Goal: Information Seeking & Learning: Understand process/instructions

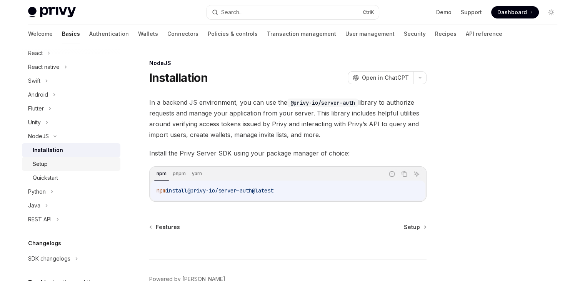
scroll to position [115, 0]
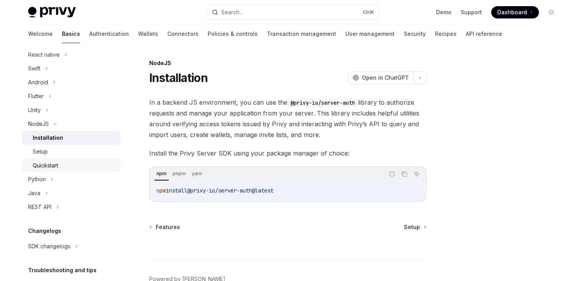
click at [56, 159] on link "Quickstart" at bounding box center [71, 166] width 99 height 14
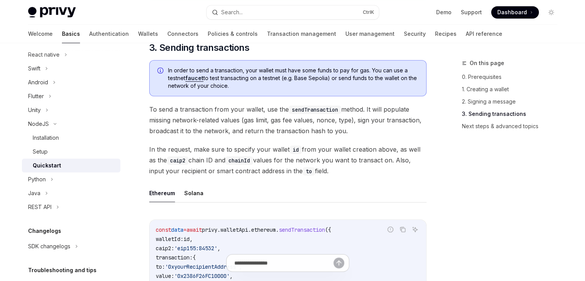
scroll to position [654, 0]
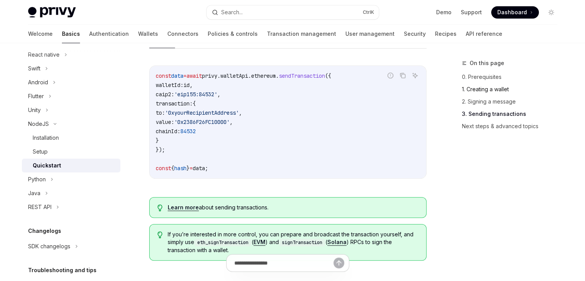
click at [497, 91] on link "1. Creating a wallet" at bounding box center [513, 89] width 102 height 12
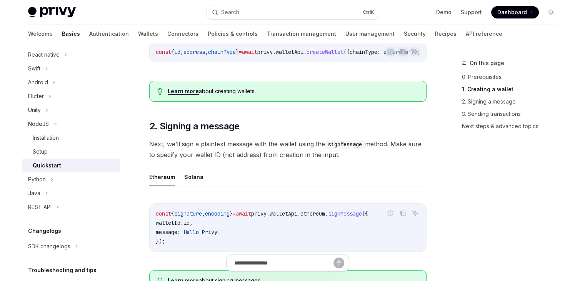
scroll to position [171, 0]
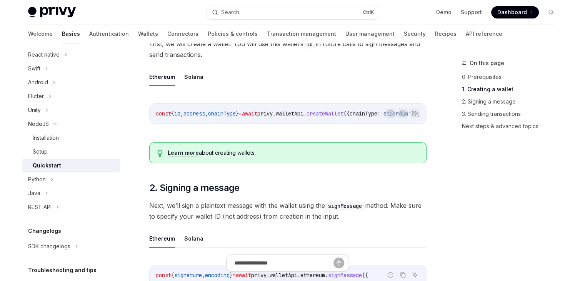
click at [180, 111] on span "id" at bounding box center [177, 113] width 6 height 7
click at [199, 113] on span "address" at bounding box center [195, 113] width 22 height 7
click at [231, 115] on span "chainType" at bounding box center [222, 113] width 28 height 7
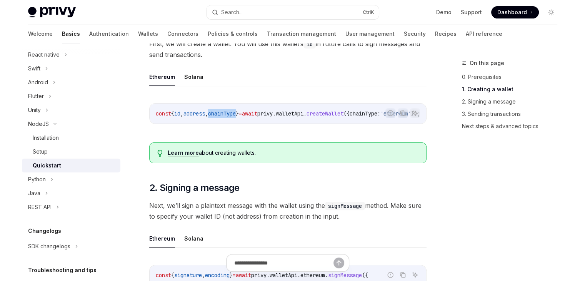
click at [231, 115] on span "chainType" at bounding box center [222, 113] width 28 height 7
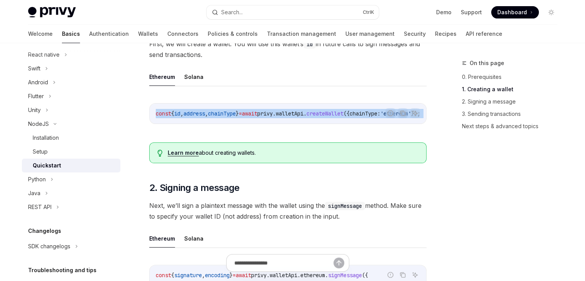
click at [231, 115] on span "chainType" at bounding box center [222, 113] width 28 height 7
click at [236, 115] on span "chainType" at bounding box center [222, 113] width 28 height 7
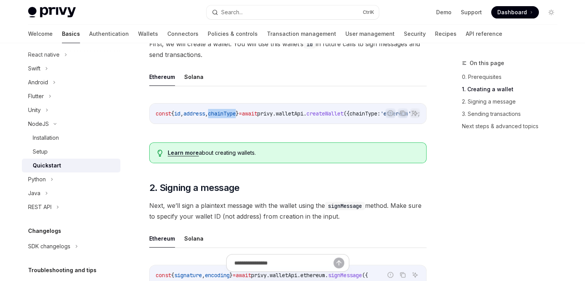
click at [245, 117] on code "const { id , address , chainType } = await privy . walletApi . createWallet ({ …" at bounding box center [297, 113] width 283 height 9
drag, startPoint x: 251, startPoint y: 117, endPoint x: 175, endPoint y: 123, distance: 76.1
click at [175, 123] on div "const { id , address , chainType } = await privy . walletApi . createWallet ({ …" at bounding box center [288, 114] width 277 height 20
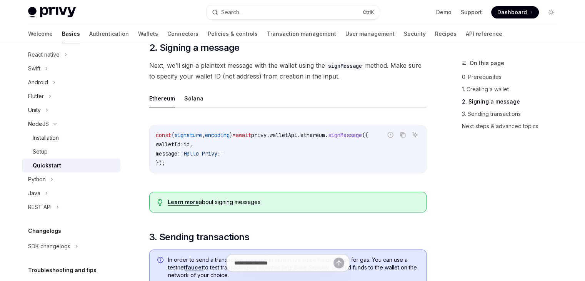
scroll to position [325, 0]
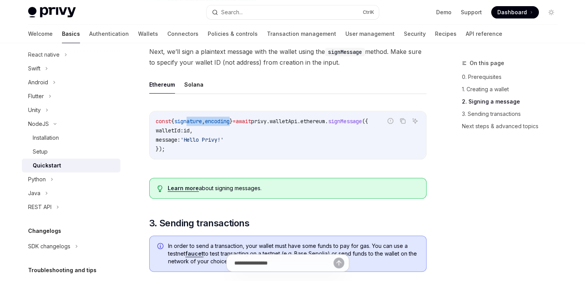
drag, startPoint x: 190, startPoint y: 122, endPoint x: 241, endPoint y: 117, distance: 50.7
click at [241, 117] on div "const { signature , encoding } = await privy . walletApi . ethereum . signMessa…" at bounding box center [288, 135] width 277 height 48
click at [230, 123] on span "encoding" at bounding box center [217, 121] width 25 height 7
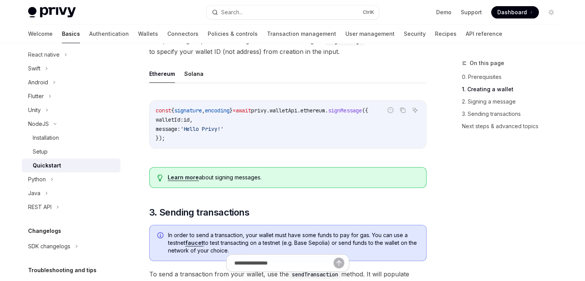
scroll to position [479, 0]
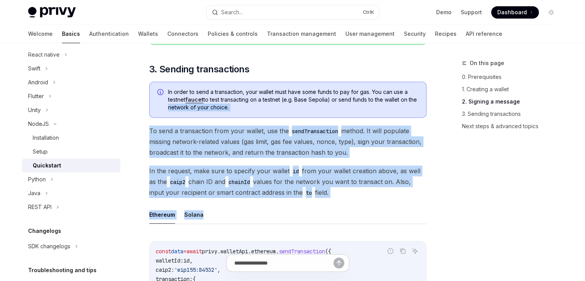
drag, startPoint x: 173, startPoint y: 113, endPoint x: 252, endPoint y: 208, distance: 123.8
click at [247, 205] on div "​ 0. Prerequisites This guide assumes you have followed the Server SDK setup gu…" at bounding box center [287, 100] width 277 height 915
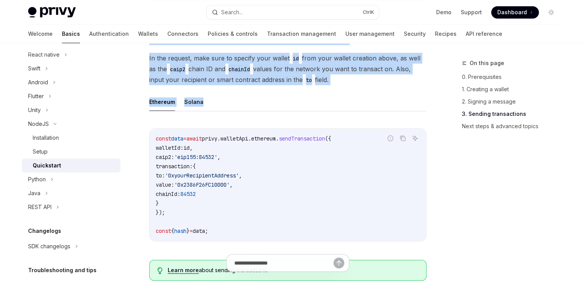
scroll to position [594, 0]
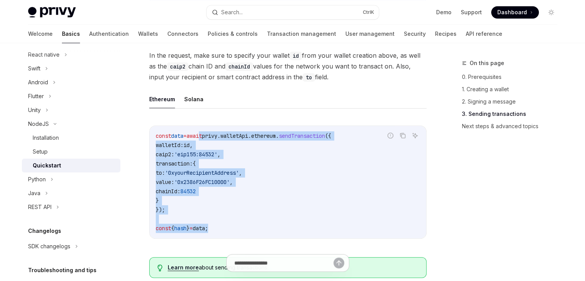
drag, startPoint x: 208, startPoint y: 135, endPoint x: 249, endPoint y: 234, distance: 107.3
click at [249, 233] on code "const data = await privy . walletApi . ethereum . sendTransaction ({ walletId: …" at bounding box center [288, 182] width 264 height 102
click at [257, 230] on code "const data = await privy . walletApi . ethereum . sendTransaction ({ walletId: …" at bounding box center [288, 182] width 264 height 102
drag, startPoint x: 267, startPoint y: 226, endPoint x: 182, endPoint y: 136, distance: 123.8
click at [182, 136] on code "const data = await privy . walletApi . ethereum . sendTransaction ({ walletId: …" at bounding box center [288, 182] width 264 height 102
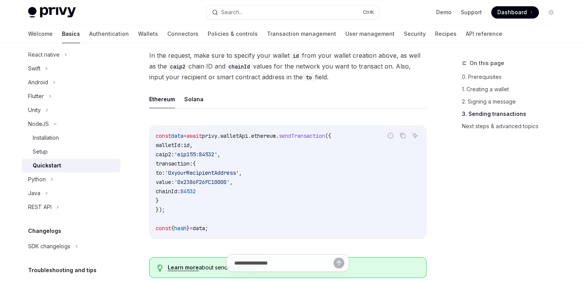
click at [170, 135] on span "const" at bounding box center [163, 135] width 15 height 7
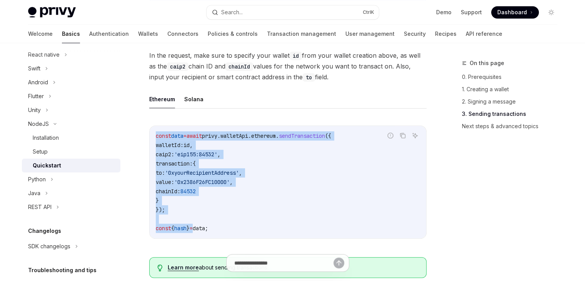
drag, startPoint x: 155, startPoint y: 140, endPoint x: 199, endPoint y: 232, distance: 101.2
click at [199, 231] on code "const data = await privy . walletApi . ethereum . sendTransaction ({ walletId: …" at bounding box center [288, 182] width 264 height 102
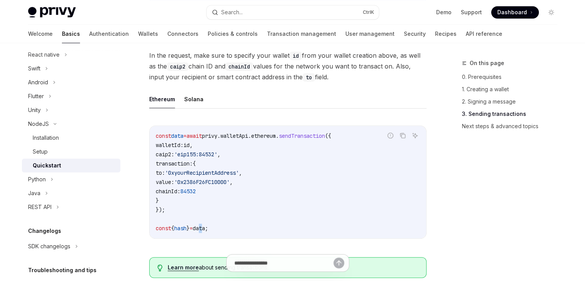
click at [205, 230] on span "data" at bounding box center [199, 228] width 12 height 7
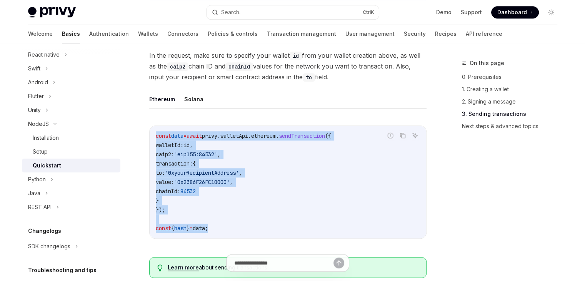
drag, startPoint x: 223, startPoint y: 230, endPoint x: 144, endPoint y: 135, distance: 123.5
click at [144, 135] on div "NodeJS Quickstart OpenAI Open in ChatGPT Learn how to authenticate users, creat…" at bounding box center [215, 15] width 425 height 1102
click at [166, 153] on span "caip2:" at bounding box center [165, 154] width 18 height 7
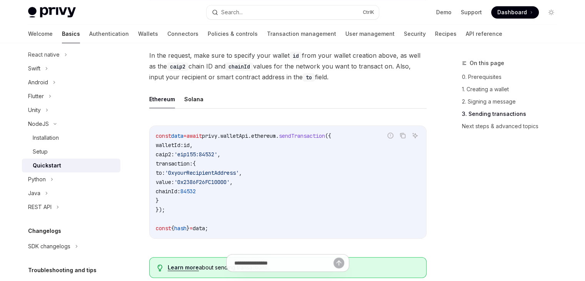
click at [166, 153] on span "caip2:" at bounding box center [165, 154] width 18 height 7
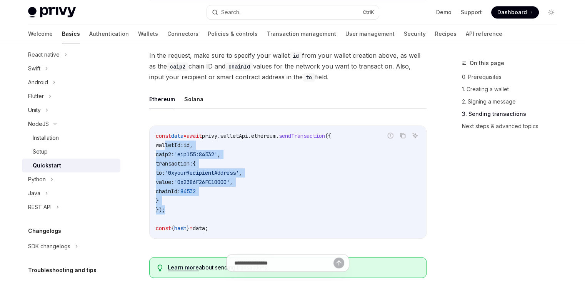
drag, startPoint x: 166, startPoint y: 145, endPoint x: 179, endPoint y: 213, distance: 68.8
click at [179, 213] on code "const data = await privy . walletApi . ethereum . sendTransaction ({ walletId: …" at bounding box center [288, 182] width 264 height 102
drag, startPoint x: 179, startPoint y: 214, endPoint x: 150, endPoint y: 151, distance: 69.4
click at [150, 151] on div "const data = await privy . walletApi . ethereum . sendTransaction ({ walletId: …" at bounding box center [288, 182] width 277 height 112
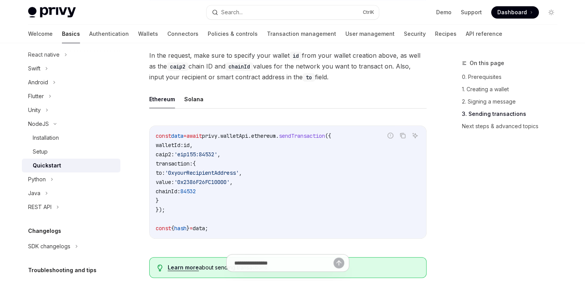
click at [169, 138] on span "const" at bounding box center [163, 135] width 15 height 7
drag, startPoint x: 165, startPoint y: 138, endPoint x: 177, endPoint y: 202, distance: 65.2
click at [177, 202] on code "const data = await privy . walletApi . ethereum . sendTransaction ({ walletId: …" at bounding box center [288, 182] width 264 height 102
click at [175, 207] on code "const data = await privy . walletApi . ethereum . sendTransaction ({ walletId: …" at bounding box center [288, 182] width 264 height 102
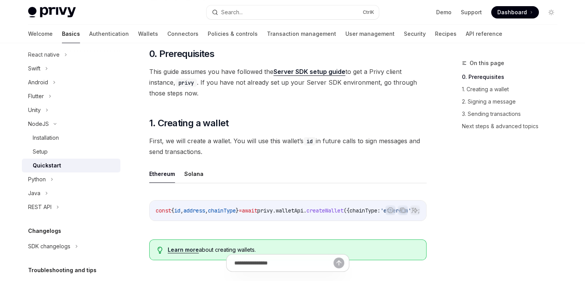
scroll to position [880, 0]
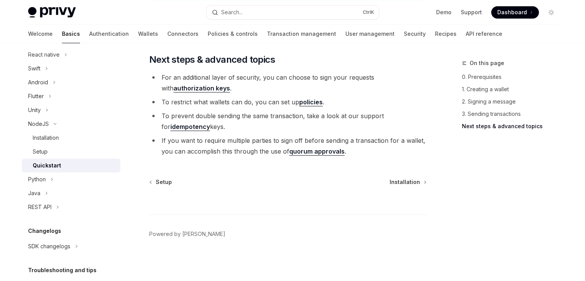
drag, startPoint x: 247, startPoint y: 94, endPoint x: 220, endPoint y: 199, distance: 109.3
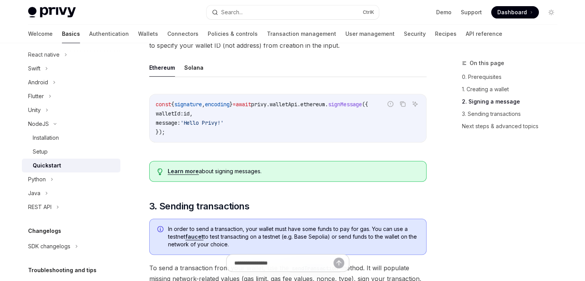
scroll to position [457, 0]
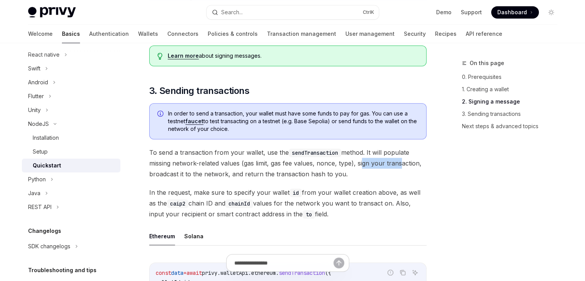
drag, startPoint x: 360, startPoint y: 165, endPoint x: 396, endPoint y: 162, distance: 36.3
click at [396, 162] on span "To send a transaction from your wallet, use the sendTransaction method. It will…" at bounding box center [287, 163] width 277 height 32
click at [363, 165] on span "To send a transaction from your wallet, use the sendTransaction method. It will…" at bounding box center [287, 163] width 277 height 32
drag, startPoint x: 357, startPoint y: 165, endPoint x: 412, endPoint y: 167, distance: 55.8
click at [412, 167] on span "To send a transaction from your wallet, use the sendTransaction method. It will…" at bounding box center [287, 163] width 277 height 32
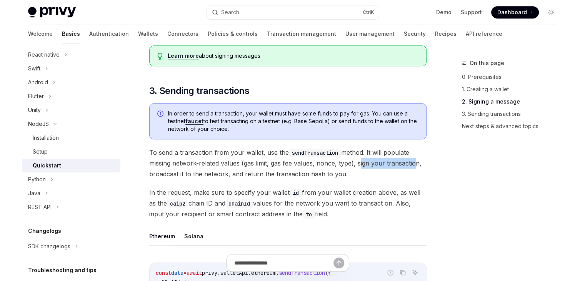
click at [409, 167] on span "To send a transaction from your wallet, use the sendTransaction method. It will…" at bounding box center [287, 163] width 277 height 32
click at [407, 167] on span "To send a transaction from your wallet, use the sendTransaction method. It will…" at bounding box center [287, 163] width 277 height 32
drag, startPoint x: 411, startPoint y: 167, endPoint x: 367, endPoint y: 167, distance: 43.9
click at [367, 167] on span "To send a transaction from your wallet, use the sendTransaction method. It will…" at bounding box center [287, 163] width 277 height 32
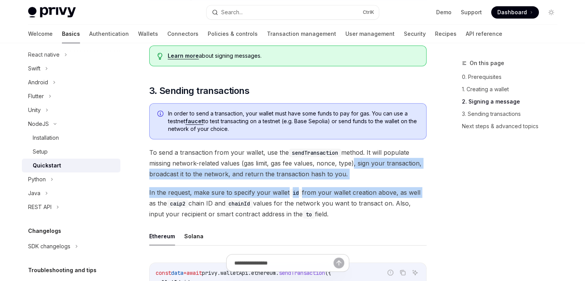
drag, startPoint x: 352, startPoint y: 167, endPoint x: 431, endPoint y: 196, distance: 83.8
click at [431, 196] on div "On this page 0. Prerequisites 1. Creating a wallet 2. Signing a message 3. Send…" at bounding box center [293, 144] width 542 height 1117
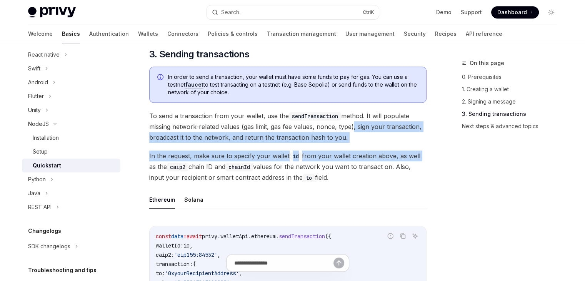
scroll to position [496, 0]
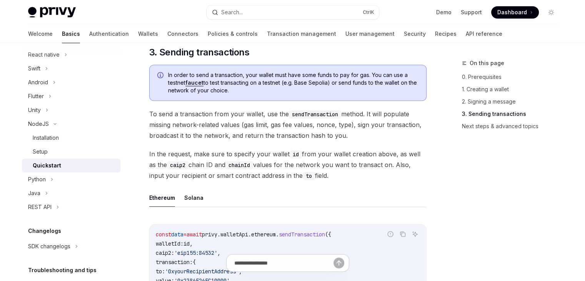
click at [337, 163] on span "In the request, make sure to specify your wallet id from your wallet creation a…" at bounding box center [287, 165] width 277 height 32
drag, startPoint x: 164, startPoint y: 119, endPoint x: 366, endPoint y: 175, distance: 210.2
click at [366, 175] on div "​ 0. Prerequisites This guide assumes you have followed the Server SDK setup gu…" at bounding box center [287, 83] width 277 height 915
click at [366, 175] on span "In the request, make sure to specify your wallet id from your wallet creation a…" at bounding box center [287, 165] width 277 height 32
drag, startPoint x: 366, startPoint y: 175, endPoint x: 312, endPoint y: 176, distance: 53.9
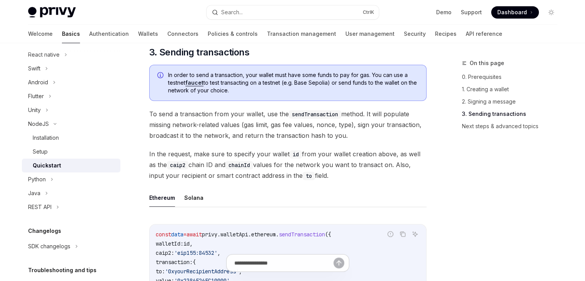
click at [312, 176] on span "In the request, make sure to specify your wallet id from your wallet creation a…" at bounding box center [287, 165] width 277 height 32
click at [322, 180] on span "In the request, make sure to specify your wallet id from your wallet creation a…" at bounding box center [287, 165] width 277 height 32
drag, startPoint x: 340, startPoint y: 179, endPoint x: 147, endPoint y: 119, distance: 202.0
click at [147, 119] on div "NodeJS Quickstart OpenAI Open in ChatGPT Learn how to authenticate users, creat…" at bounding box center [215, 114] width 425 height 1102
click at [162, 122] on span "To send a transaction from your wallet, use the sendTransaction method. It will…" at bounding box center [287, 125] width 277 height 32
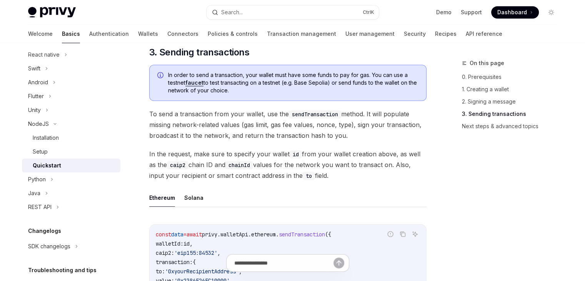
click at [176, 140] on span "To send a transaction from your wallet, use the sendTransaction method. It will…" at bounding box center [287, 125] width 277 height 32
click at [172, 135] on span "To send a transaction from your wallet, use the sendTransaction method. It will…" at bounding box center [287, 125] width 277 height 32
drag, startPoint x: 166, startPoint y: 117, endPoint x: 343, endPoint y: 173, distance: 185.8
click at [343, 173] on div "​ 0. Prerequisites This guide assumes you have followed the Server SDK setup gu…" at bounding box center [287, 83] width 277 height 915
click at [344, 174] on span "In the request, make sure to specify your wallet id from your wallet creation a…" at bounding box center [287, 165] width 277 height 32
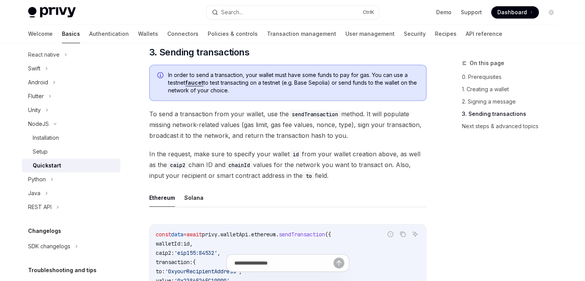
drag, startPoint x: 366, startPoint y: 178, endPoint x: 262, endPoint y: 165, distance: 105.4
click at [262, 165] on span "In the request, make sure to specify your wallet id from your wallet creation a…" at bounding box center [287, 165] width 277 height 32
drag, startPoint x: 266, startPoint y: 165, endPoint x: 286, endPoint y: 166, distance: 20.0
click at [271, 165] on span "In the request, make sure to specify your wallet id from your wallet creation a…" at bounding box center [287, 165] width 277 height 32
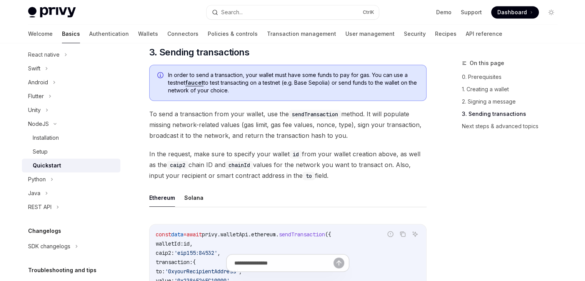
click at [299, 167] on span "In the request, make sure to specify your wallet id from your wallet creation a…" at bounding box center [287, 165] width 277 height 32
click at [208, 34] on link "Policies & controls" at bounding box center [233, 34] width 50 height 18
type textarea "*"
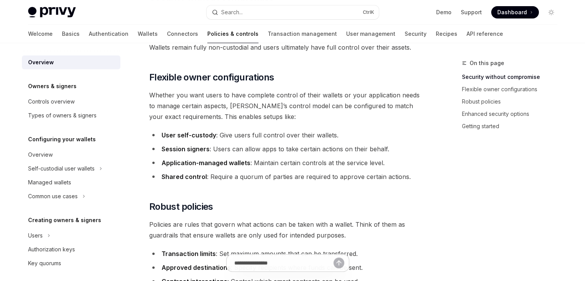
scroll to position [154, 0]
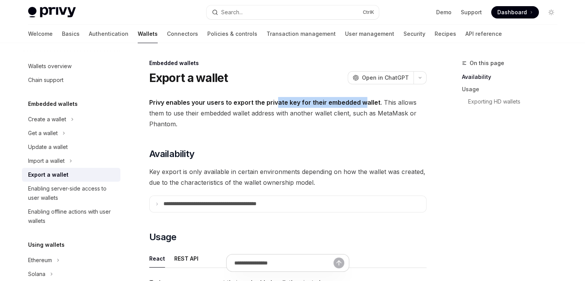
drag, startPoint x: 274, startPoint y: 103, endPoint x: 343, endPoint y: 110, distance: 70.0
click at [362, 99] on strong "Privy enables your users to export the private key for their embedded wallet" at bounding box center [264, 103] width 231 height 8
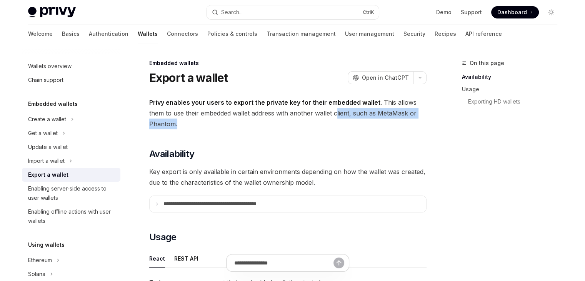
drag, startPoint x: 184, startPoint y: 121, endPoint x: 337, endPoint y: 117, distance: 153.6
click at [337, 117] on span "Privy enables your users to export the private key for their embedded wallet . …" at bounding box center [287, 113] width 277 height 32
drag, startPoint x: 195, startPoint y: 175, endPoint x: 233, endPoint y: 175, distance: 37.7
click at [210, 175] on span "Key export is only available in certain environments depending on how the walle…" at bounding box center [287, 177] width 277 height 22
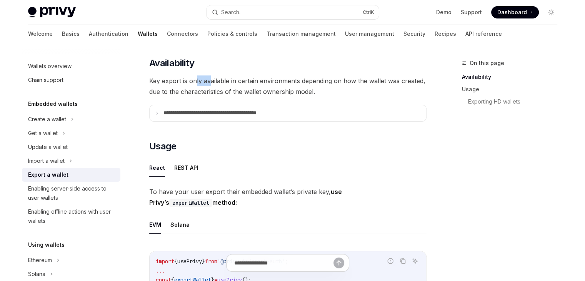
scroll to position [115, 0]
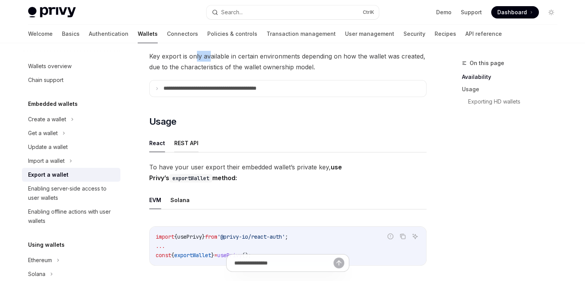
click at [193, 145] on button "REST API" at bounding box center [186, 143] width 24 height 18
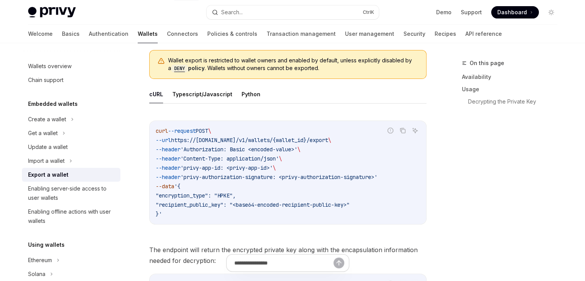
scroll to position [269, 0]
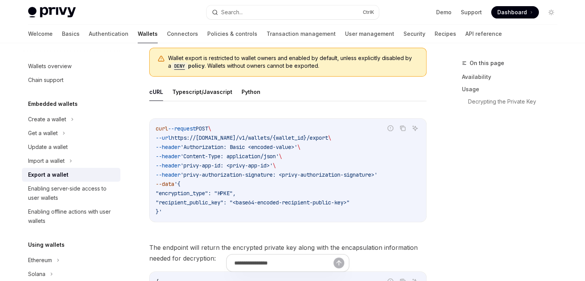
drag, startPoint x: 187, startPoint y: 214, endPoint x: 145, endPoint y: 124, distance: 99.1
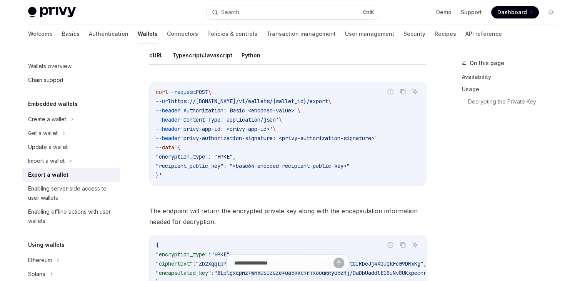
scroll to position [308, 0]
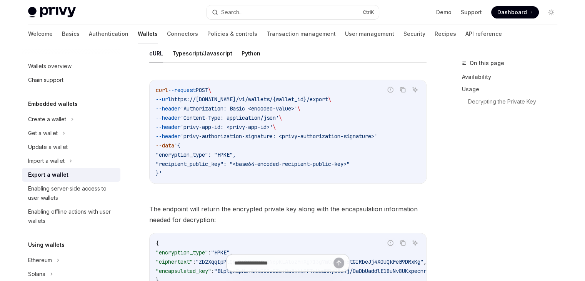
copy code "curl --request POST \ --url https://api.privy.io/v1/wallets/{wallet_id}/export …"
click at [242, 161] on span ""recipient_public_key": "<base64-encoded-recipient-public-key>"" at bounding box center [253, 163] width 194 height 7
click at [227, 140] on code "curl --request POST \ --url https://api.privy.io/v1/wallets/{wallet_id}/export …" at bounding box center [288, 131] width 264 height 92
drag, startPoint x: 209, startPoint y: 128, endPoint x: 222, endPoint y: 128, distance: 13.5
click at [222, 128] on span "'privy-app-id: <privy-app-id>'" at bounding box center [226, 127] width 92 height 7
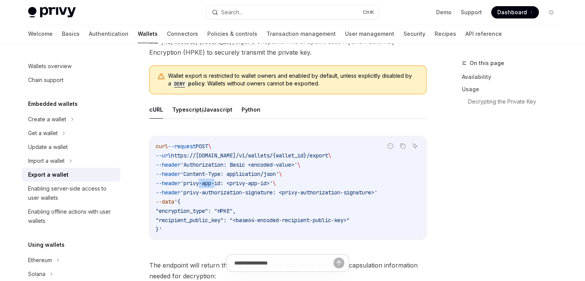
scroll to position [231, 0]
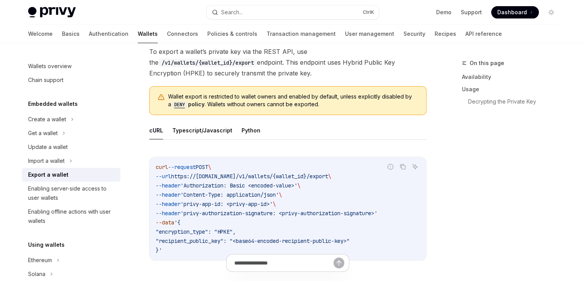
click at [211, 180] on code "curl --request POST \ --url https://api.privy.io/v1/wallets/{wallet_id}/export …" at bounding box center [288, 208] width 264 height 92
drag, startPoint x: 203, startPoint y: 185, endPoint x: 236, endPoint y: 185, distance: 33.1
click at [236, 185] on span "'Authorization: Basic <encoded-value>'" at bounding box center [238, 185] width 117 height 7
drag, startPoint x: 277, startPoint y: 185, endPoint x: 309, endPoint y: 185, distance: 31.9
click at [297, 185] on span "'Authorization: Basic <encoded-value>'" at bounding box center [238, 185] width 117 height 7
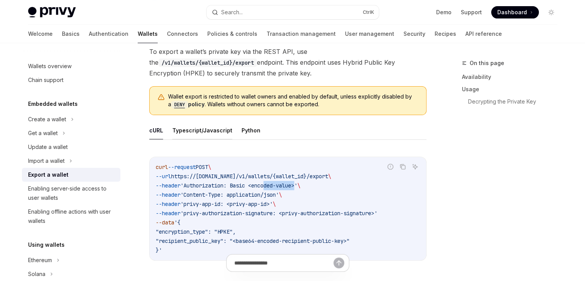
click at [207, 125] on button "Typescript/Javascript" at bounding box center [202, 130] width 60 height 18
type textarea "*"
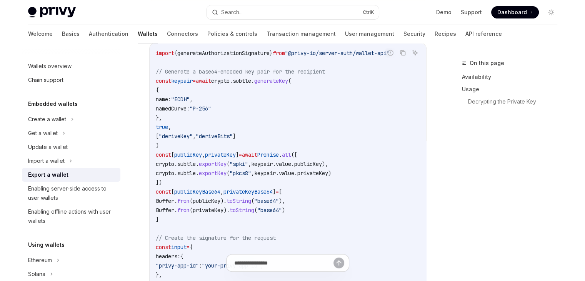
scroll to position [346, 0]
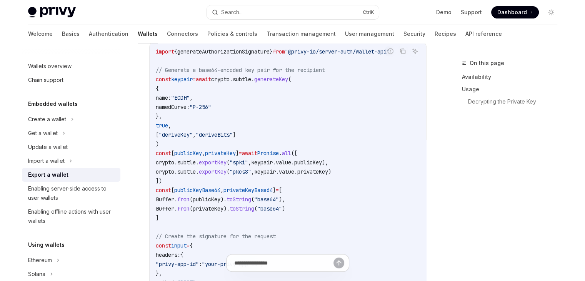
drag, startPoint x: 174, startPoint y: 191, endPoint x: 232, endPoint y: 191, distance: 58.1
click at [232, 191] on span "const [ publicKeyBase64 , privateKeyBase64 ] = [" at bounding box center [219, 190] width 126 height 7
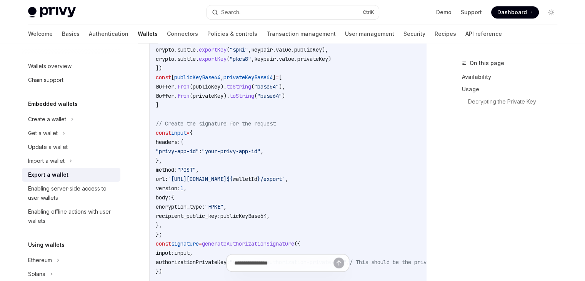
scroll to position [462, 0]
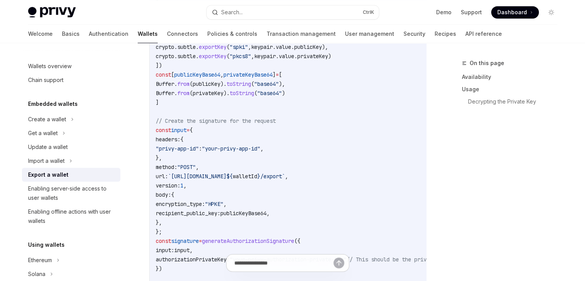
click at [224, 200] on span ""HPKE"" at bounding box center [214, 203] width 18 height 7
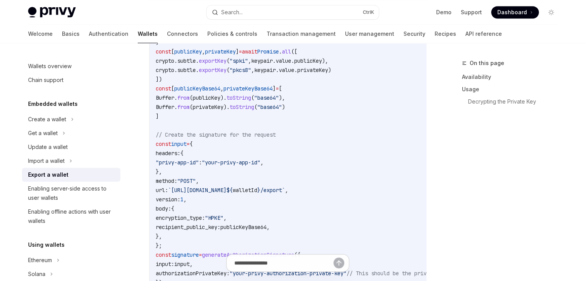
scroll to position [539, 0]
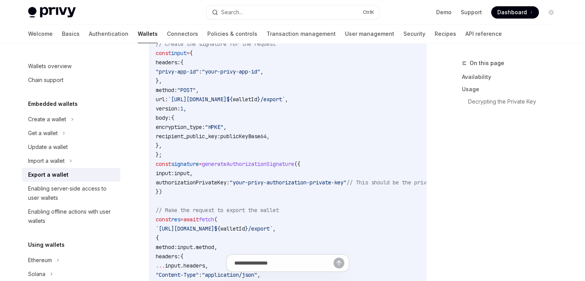
drag, startPoint x: 204, startPoint y: 155, endPoint x: 275, endPoint y: 156, distance: 70.8
click at [275, 156] on code "import { generateAuthorizationSignature } from "@privy-io/server-auth/wallet-ap…" at bounding box center [351, 109] width 391 height 508
drag, startPoint x: 271, startPoint y: 160, endPoint x: 292, endPoint y: 161, distance: 20.4
click at [292, 161] on span "generateAuthorizationSignature" at bounding box center [248, 163] width 92 height 7
drag, startPoint x: 256, startPoint y: 184, endPoint x: 410, endPoint y: 185, distance: 153.5
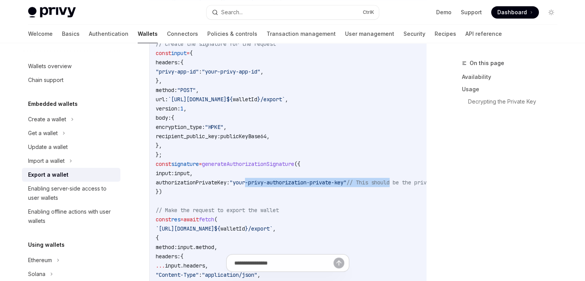
click at [410, 185] on code "import { generateAuthorizationSignature } from "@privy-io/server-auth/wallet-ap…" at bounding box center [351, 109] width 391 height 508
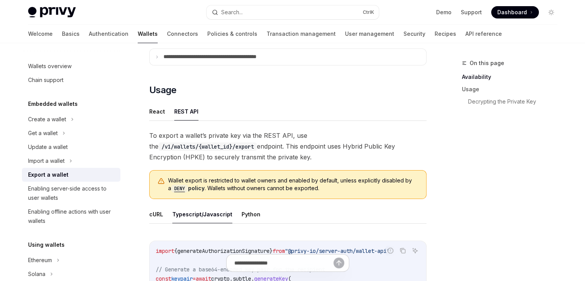
scroll to position [157, 0]
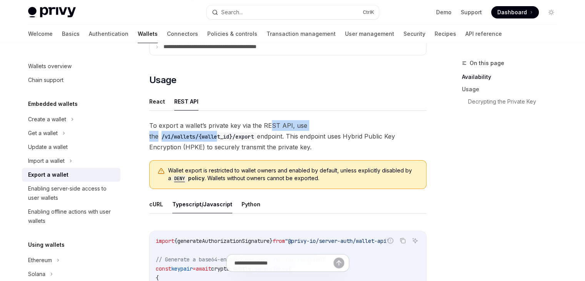
drag, startPoint x: 276, startPoint y: 127, endPoint x: 376, endPoint y: 127, distance: 99.7
click at [376, 127] on span "To export a wallet’s private key via the REST API, use the /v1/wallets/{wallet_…" at bounding box center [287, 136] width 277 height 32
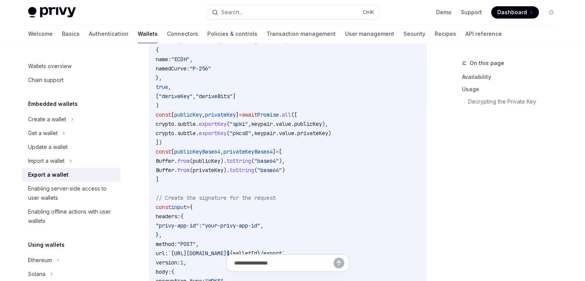
scroll to position [388, 0]
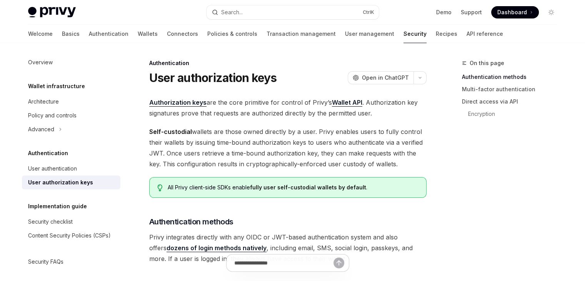
click at [194, 101] on link "Authorization keys" at bounding box center [177, 103] width 57 height 8
type textarea "*"
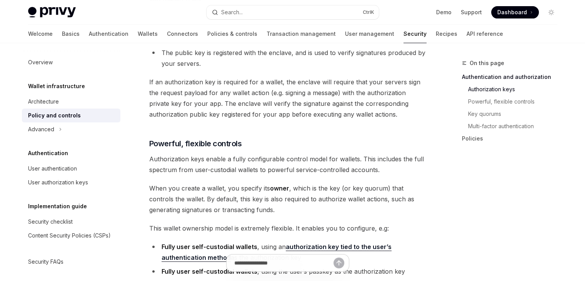
scroll to position [346, 0]
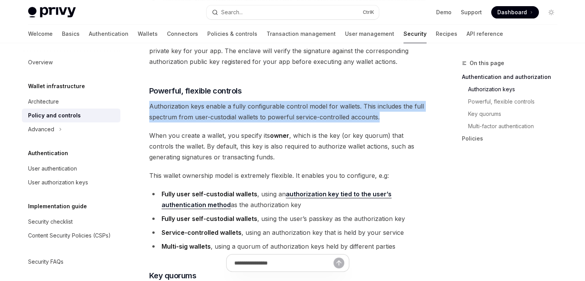
drag, startPoint x: 144, startPoint y: 94, endPoint x: 385, endPoint y: 105, distance: 240.7
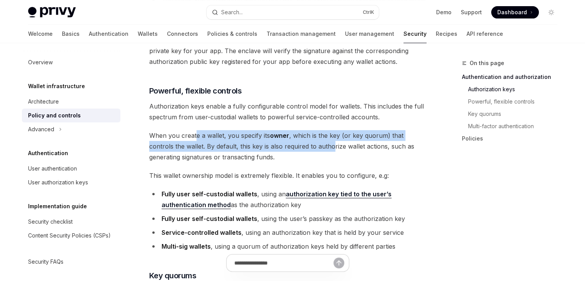
drag, startPoint x: 194, startPoint y: 125, endPoint x: 307, endPoint y: 131, distance: 113.7
click at [307, 131] on span "When you create a wallet, you specify its owner , which is the key (or key quor…" at bounding box center [287, 146] width 277 height 32
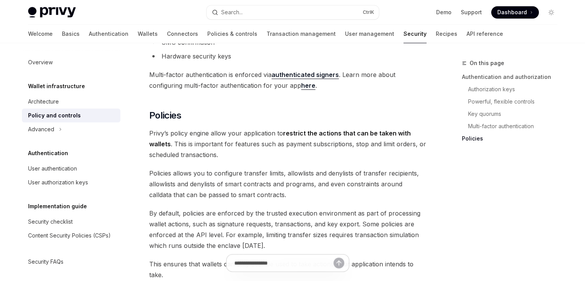
scroll to position [609, 0]
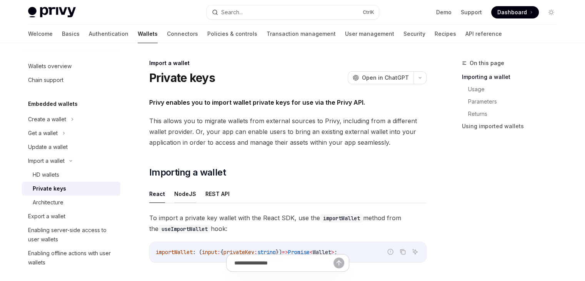
click at [181, 195] on button "NodeJS" at bounding box center [185, 194] width 22 height 18
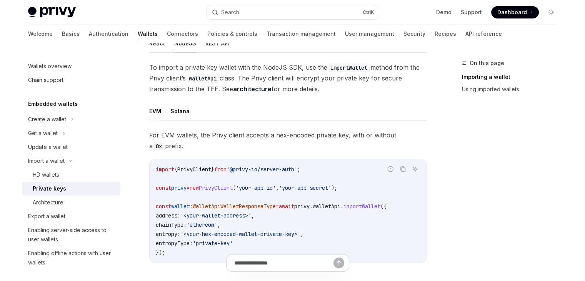
scroll to position [154, 0]
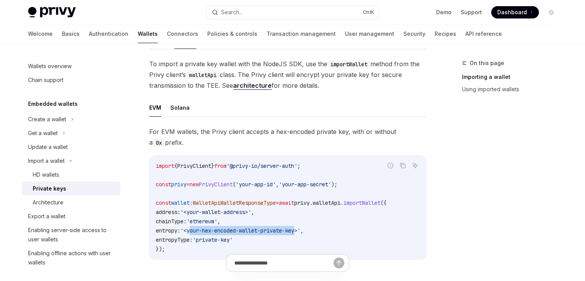
drag, startPoint x: 198, startPoint y: 231, endPoint x: 309, endPoint y: 230, distance: 110.8
click at [301, 230] on span "'<your-hex-encoded-wallet-private-key>'" at bounding box center [240, 230] width 120 height 7
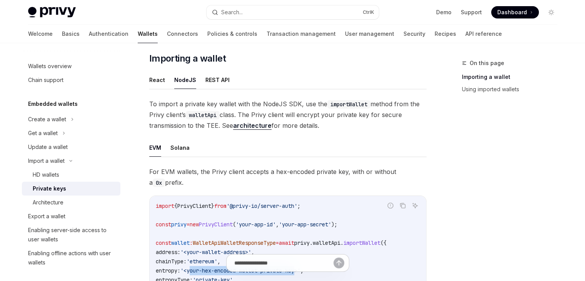
scroll to position [115, 0]
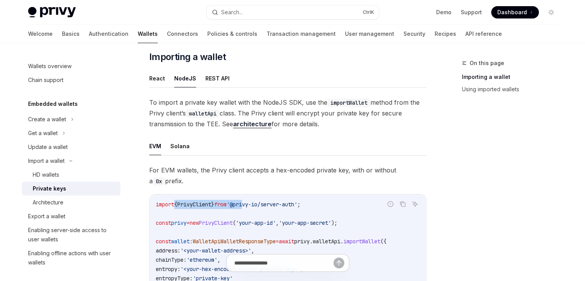
drag, startPoint x: 196, startPoint y: 205, endPoint x: 251, endPoint y: 208, distance: 55.1
click at [251, 208] on code "import { PrivyClient } from '@privy-io/server-auth' ; const privy = new PrivyCl…" at bounding box center [288, 246] width 264 height 92
click at [251, 210] on code "import { PrivyClient } from '@privy-io/server-auth' ; const privy = new PrivyCl…" at bounding box center [288, 246] width 264 height 92
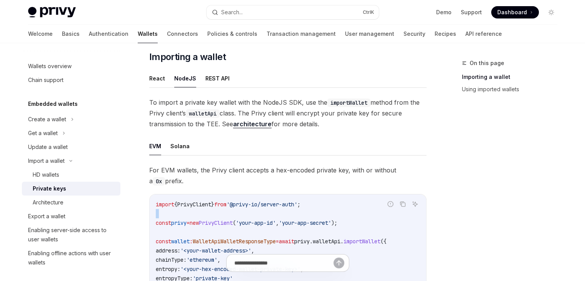
click at [251, 210] on code "import { PrivyClient } from '@privy-io/server-auth' ; const privy = new PrivyCl…" at bounding box center [288, 246] width 264 height 92
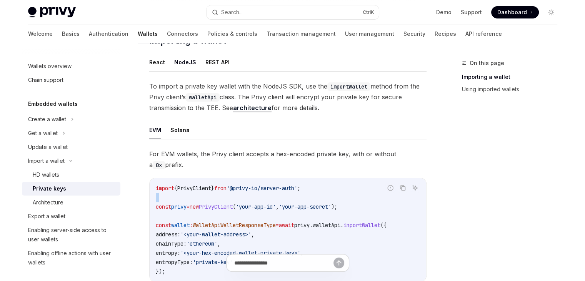
scroll to position [154, 0]
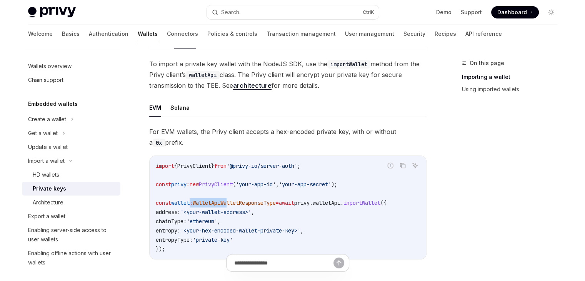
drag, startPoint x: 190, startPoint y: 200, endPoint x: 232, endPoint y: 201, distance: 42.4
click at [232, 201] on span "const wallet : WalletApiWalletResponseType = await privy . walletApi . importWa…" at bounding box center [271, 202] width 231 height 7
click at [170, 231] on span "entropy:" at bounding box center [168, 230] width 25 height 7
copy span "entropy"
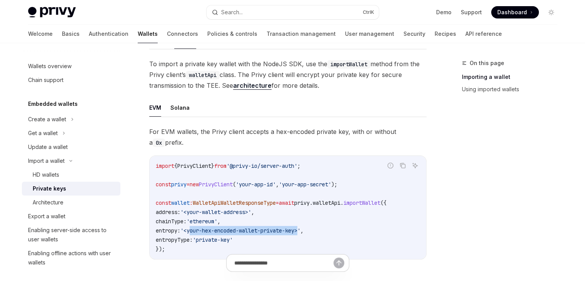
drag, startPoint x: 197, startPoint y: 230, endPoint x: 309, endPoint y: 230, distance: 112.4
click at [301, 230] on span "'<your-hex-encoded-wallet-private-key>'" at bounding box center [240, 230] width 120 height 7
copy span "your-hex-encoded-wallet-private-key"
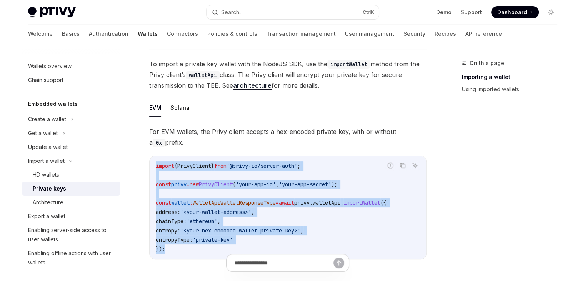
drag, startPoint x: 188, startPoint y: 245, endPoint x: 152, endPoint y: 167, distance: 86.1
click at [152, 167] on div "import { PrivyClient } from '@privy-io/server-auth' ; const privy = new PrivyCl…" at bounding box center [288, 207] width 277 height 103
copy code "import { PrivyClient } from '@privy-io/server-auth' ; const privy = new PrivyCl…"
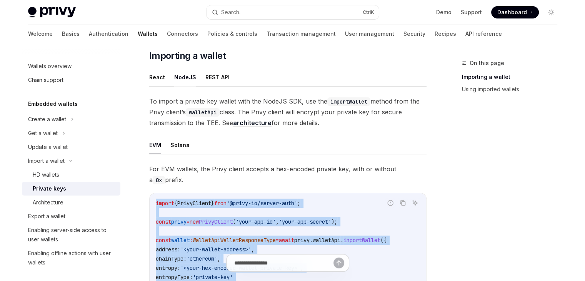
scroll to position [115, 0]
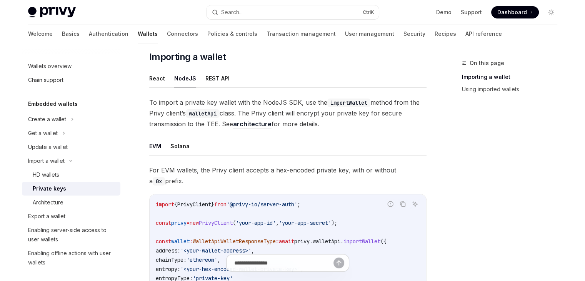
click at [137, 179] on div "Import a wallet Private keys OpenAI Open in ChatGPT OpenAI Open in ChatGPT Priv…" at bounding box center [215, 238] width 425 height 590
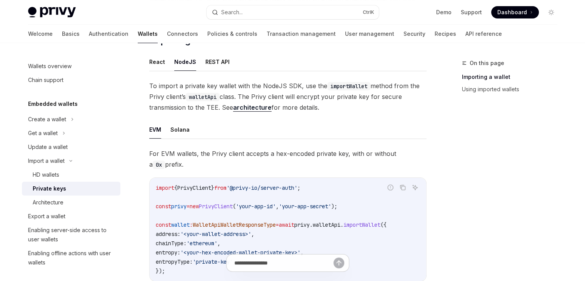
scroll to position [154, 0]
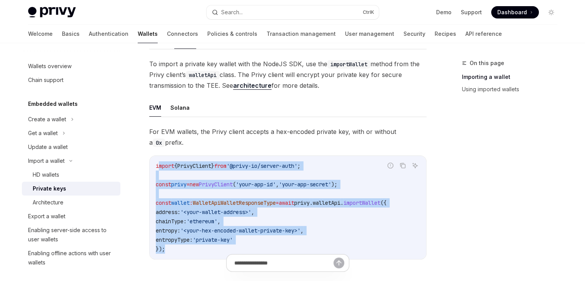
drag, startPoint x: 160, startPoint y: 163, endPoint x: 216, endPoint y: 248, distance: 101.7
click at [216, 248] on code "import { PrivyClient } from '@privy-io/server-auth' ; const privy = new PrivyCl…" at bounding box center [288, 207] width 264 height 92
copy code "mport { PrivyClient } from '@privy-io/server-auth' ; const privy = new PrivyCli…"
click at [171, 182] on span "const" at bounding box center [163, 184] width 15 height 7
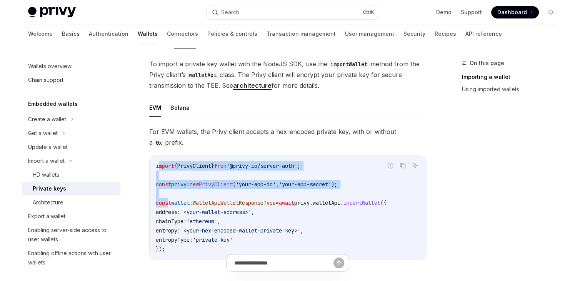
drag, startPoint x: 157, startPoint y: 163, endPoint x: 169, endPoint y: 208, distance: 46.6
click at [169, 205] on code "import { PrivyClient } from '@privy-io/server-auth' ; const privy = new PrivyCl…" at bounding box center [288, 207] width 264 height 92
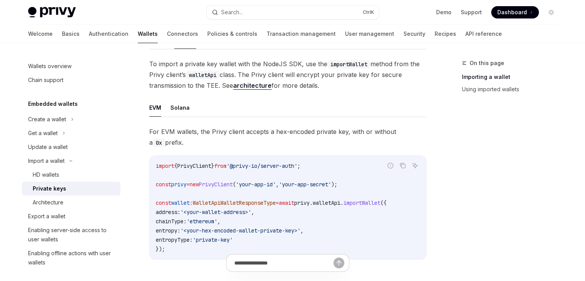
click at [165, 220] on span "chainType:" at bounding box center [171, 221] width 31 height 7
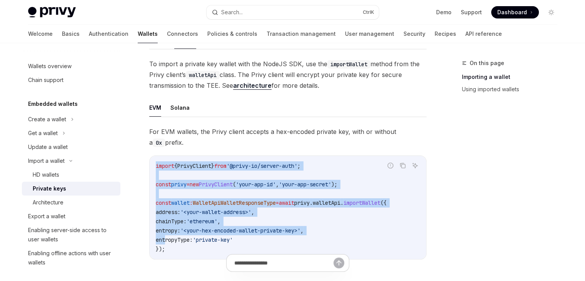
drag, startPoint x: 166, startPoint y: 243, endPoint x: 153, endPoint y: 167, distance: 77.7
click at [153, 167] on div "import { PrivyClient } from '@privy-io/server-auth' ; const privy = new PrivyCl…" at bounding box center [288, 207] width 277 height 103
click at [159, 202] on span "const" at bounding box center [163, 202] width 15 height 7
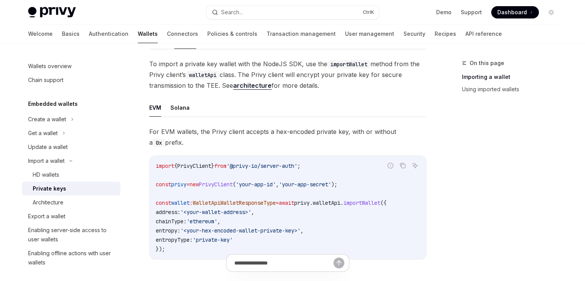
click at [159, 248] on span "});" at bounding box center [160, 248] width 9 height 7
drag, startPoint x: 177, startPoint y: 256, endPoint x: 152, endPoint y: 169, distance: 91.0
click at [151, 169] on div "Import a wallet Private keys OpenAI Open in ChatGPT OpenAI Open in ChatGPT Priv…" at bounding box center [215, 200] width 425 height 590
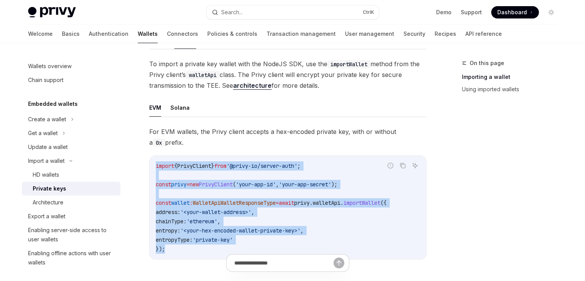
drag, startPoint x: 157, startPoint y: 162, endPoint x: 179, endPoint y: 252, distance: 91.9
click at [179, 252] on code "import { PrivyClient } from '@privy-io/server-auth' ; const privy = new PrivyCl…" at bounding box center [288, 207] width 264 height 92
copy code "import { PrivyClient } from '@privy-io/server-auth' ; const privy = new PrivyCl…"
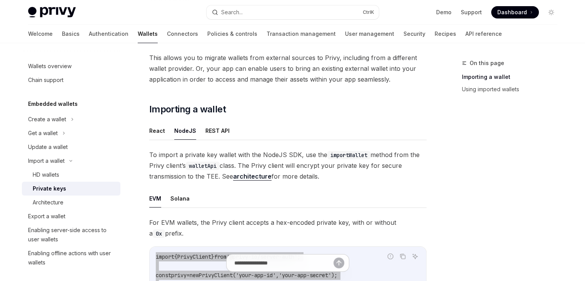
scroll to position [62, 0]
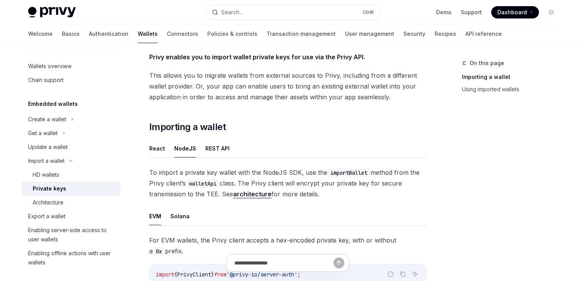
scroll to position [62, 0]
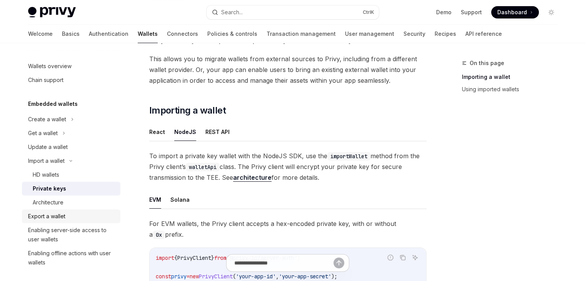
click at [70, 215] on div "Export a wallet" at bounding box center [72, 216] width 88 height 9
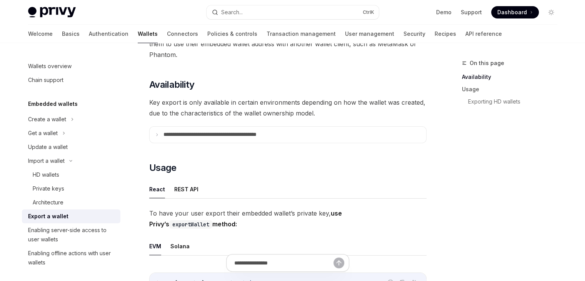
scroll to position [77, 0]
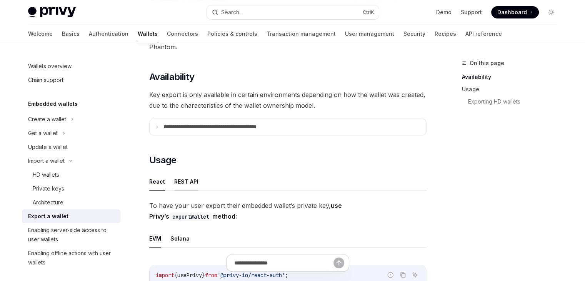
click at [185, 184] on button "REST API" at bounding box center [186, 181] width 24 height 18
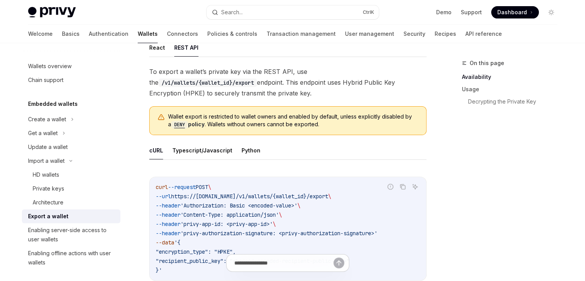
scroll to position [231, 0]
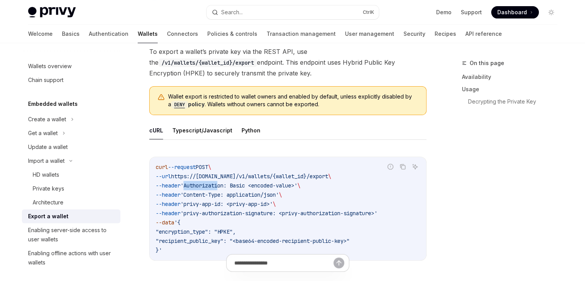
drag, startPoint x: 190, startPoint y: 182, endPoint x: 226, endPoint y: 185, distance: 35.9
click at [226, 185] on span "'Authorization: Basic <encoded-value>'" at bounding box center [238, 185] width 117 height 7
click at [216, 129] on button "Typescript/Javascript" at bounding box center [202, 130] width 60 height 18
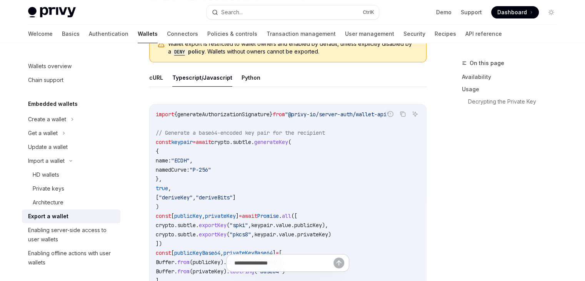
scroll to position [346, 0]
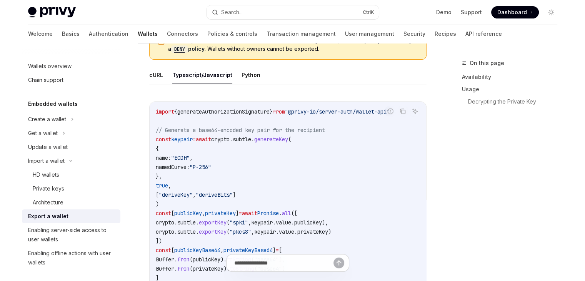
scroll to position [165, 0]
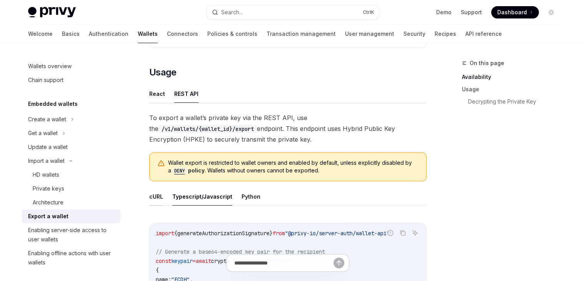
click at [159, 192] on button "cURL" at bounding box center [156, 196] width 14 height 18
type textarea "*"
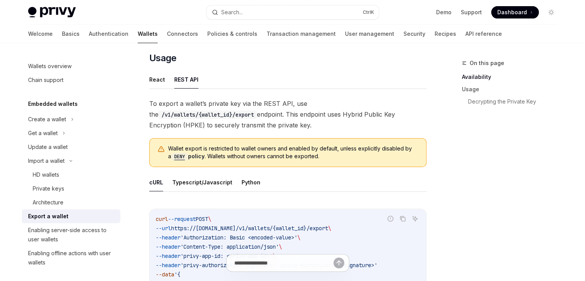
scroll to position [242, 0]
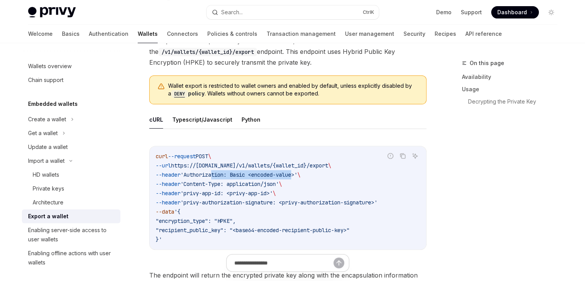
drag, startPoint x: 255, startPoint y: 174, endPoint x: 303, endPoint y: 177, distance: 47.8
click at [303, 177] on code "curl --request POST \ --url https://api.privy.io/v1/wallets/{wallet_id}/export …" at bounding box center [288, 198] width 264 height 92
click at [302, 185] on code "curl --request POST \ --url https://api.privy.io/v1/wallets/{wallet_id}/export …" at bounding box center [288, 198] width 264 height 92
drag, startPoint x: 309, startPoint y: 172, endPoint x: 263, endPoint y: 176, distance: 46.4
click at [263, 176] on span "'Authorization: Basic <encoded-value>'" at bounding box center [238, 174] width 117 height 7
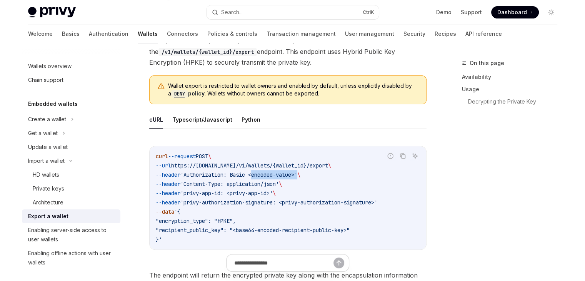
drag, startPoint x: 157, startPoint y: 154, endPoint x: 182, endPoint y: 235, distance: 84.5
click at [182, 235] on code "curl --request POST \ --url https://api.privy.io/v1/wallets/{wallet_id}/export …" at bounding box center [288, 198] width 264 height 92
copy code "curl --request POST \ --url https://api.privy.io/v1/wallets/{wallet_id}/export …"
click at [180, 224] on code "curl --request POST \ --url https://api.privy.io/v1/wallets/{wallet_id}/export …" at bounding box center [288, 198] width 264 height 92
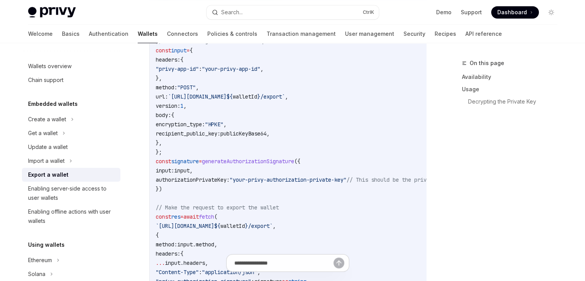
scroll to position [542, 0]
drag, startPoint x: 179, startPoint y: 71, endPoint x: 209, endPoint y: 74, distance: 30.9
click at [209, 74] on code "import { generateAuthorizationSignature } from "@privy-io/server-auth/wallet-ap…" at bounding box center [351, 105] width 391 height 508
click at [217, 72] on code "import { generateAuthorizationSignature } from "@privy-io/server-auth/wallet-ap…" at bounding box center [351, 105] width 391 height 508
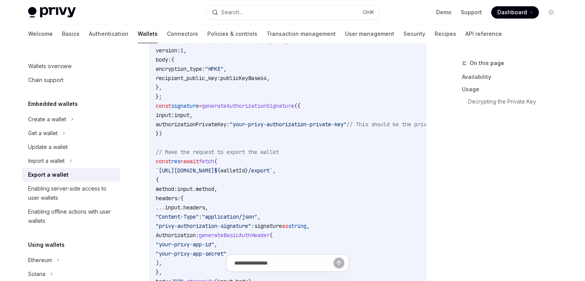
scroll to position [619, 0]
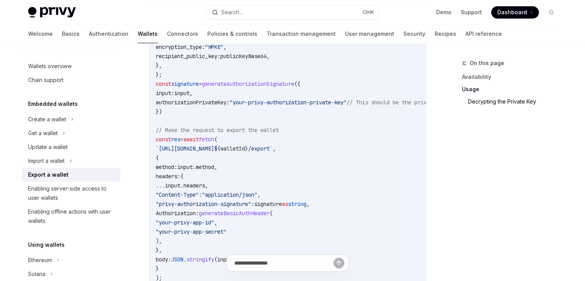
click at [287, 196] on code "import { generateAuthorizationSignature } from "@privy-io/server-auth/wallet-ap…" at bounding box center [351, 29] width 391 height 508
click at [260, 193] on span "," at bounding box center [258, 194] width 3 height 7
drag, startPoint x: 276, startPoint y: 207, endPoint x: 272, endPoint y: 208, distance: 3.9
click at [272, 208] on code "import { generateAuthorizationSignature } from "@privy-io/server-auth/wallet-ap…" at bounding box center [351, 29] width 391 height 508
click at [271, 208] on code "import { generateAuthorizationSignature } from "@privy-io/server-auth/wallet-ap…" at bounding box center [351, 29] width 391 height 508
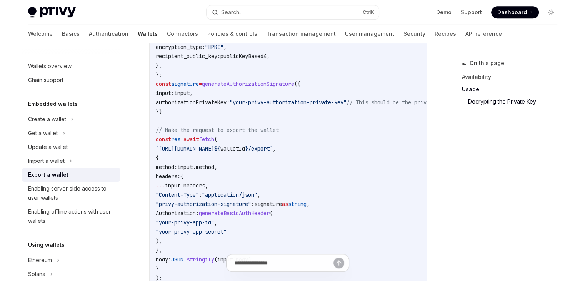
click at [296, 197] on code "import { generateAuthorizationSignature } from "@privy-io/server-auth/wallet-ap…" at bounding box center [351, 29] width 391 height 508
click at [295, 197] on code "import { generateAuthorizationSignature } from "@privy-io/server-auth/wallet-ap…" at bounding box center [351, 29] width 391 height 508
click at [282, 200] on span "signature" at bounding box center [268, 203] width 28 height 7
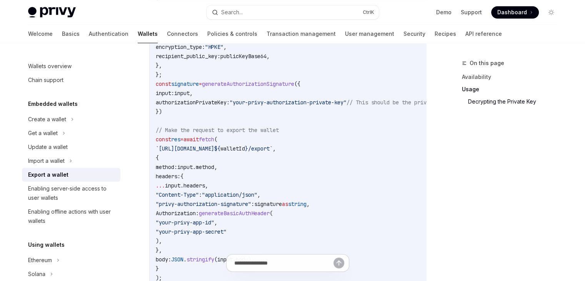
click at [282, 204] on span "signature" at bounding box center [268, 203] width 28 height 7
copy span "signature"
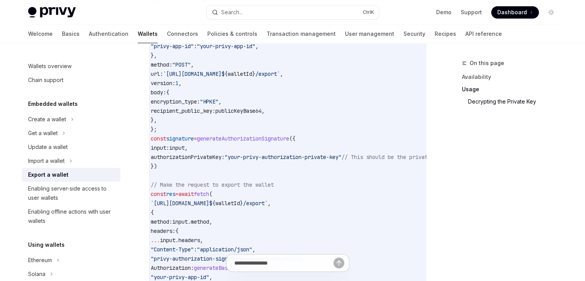
scroll to position [0, 0]
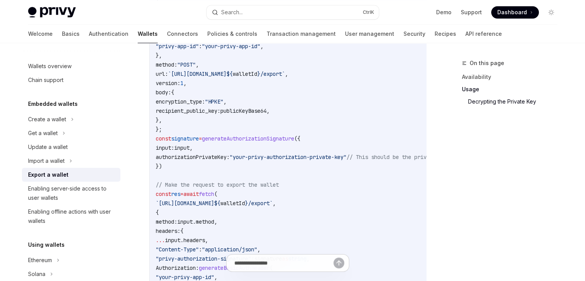
click at [190, 147] on span "input" at bounding box center [181, 147] width 15 height 7
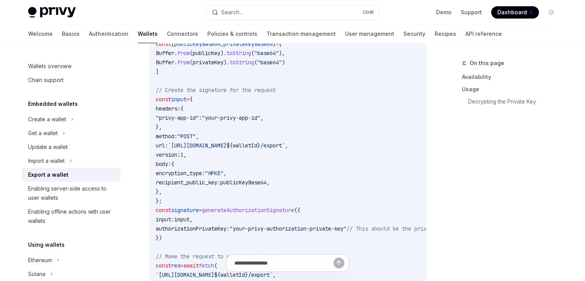
scroll to position [478, 0]
